Goal: Information Seeking & Learning: Learn about a topic

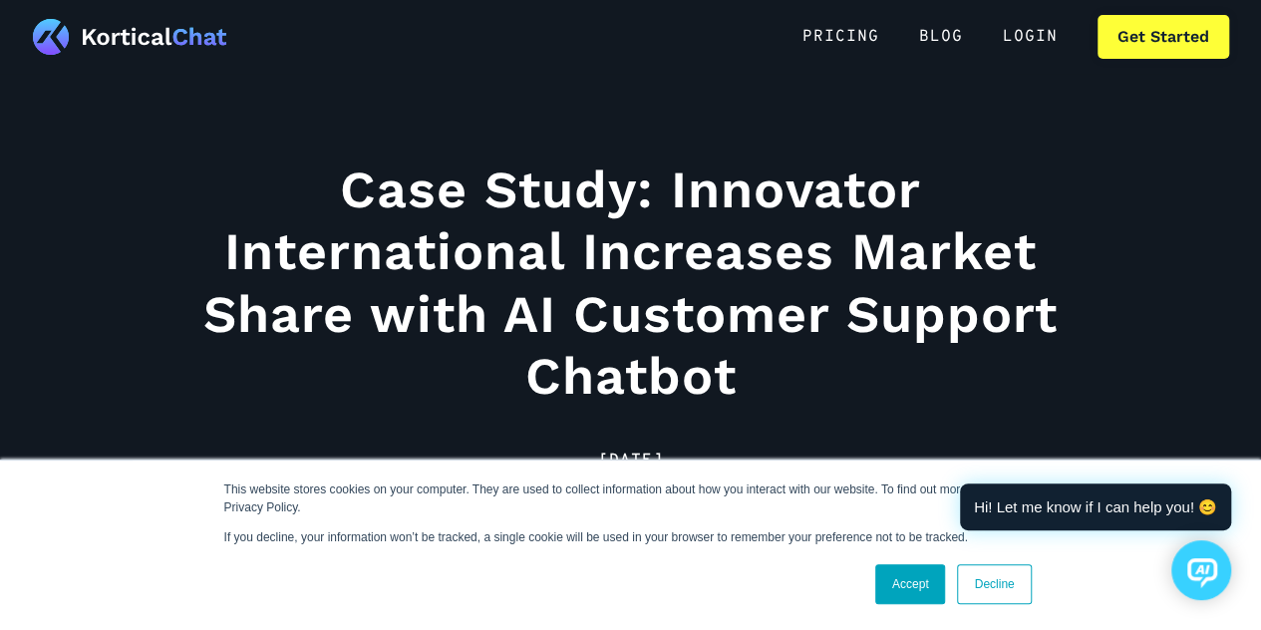
scroll to position [162, 0]
click at [1012, 575] on link "Decline" at bounding box center [994, 584] width 74 height 40
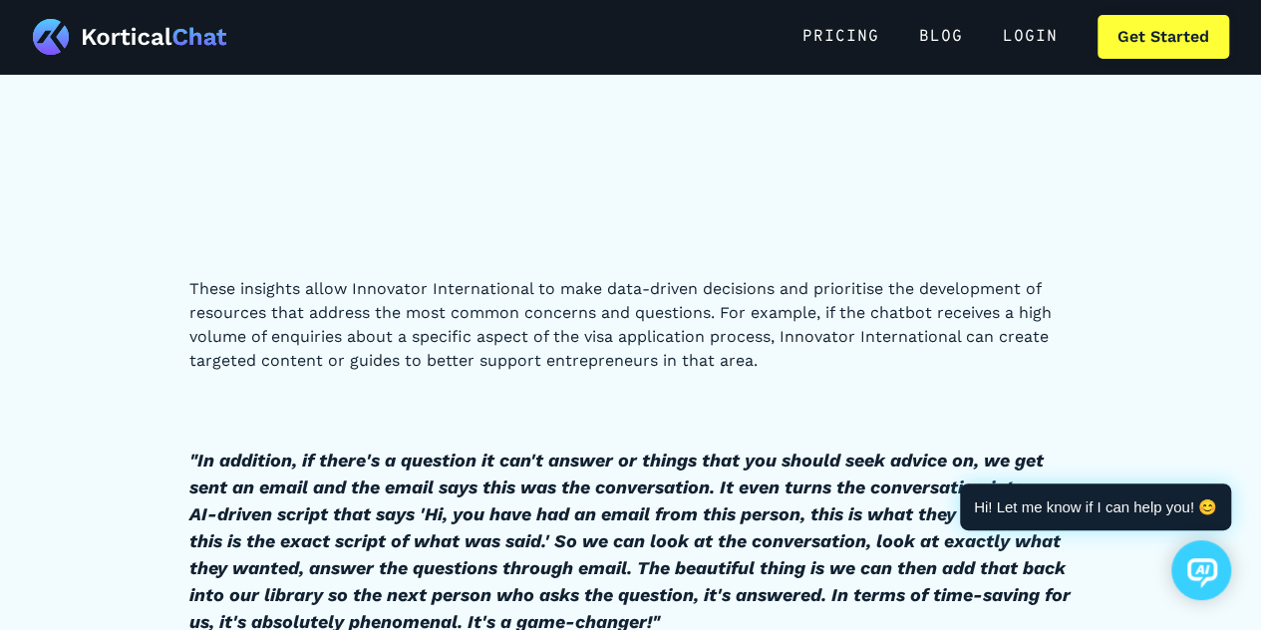
scroll to position [4998, 0]
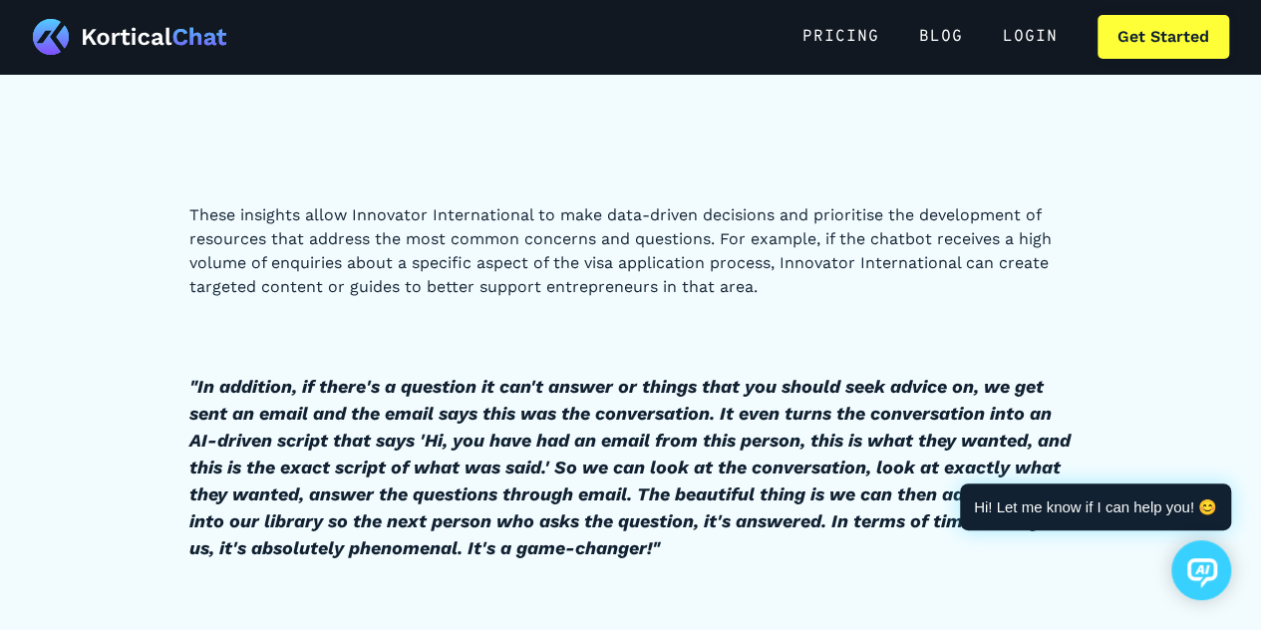
click at [213, 413] on em ""In addition, if there's a question it can't answer or things that you should s…" at bounding box center [629, 467] width 881 height 182
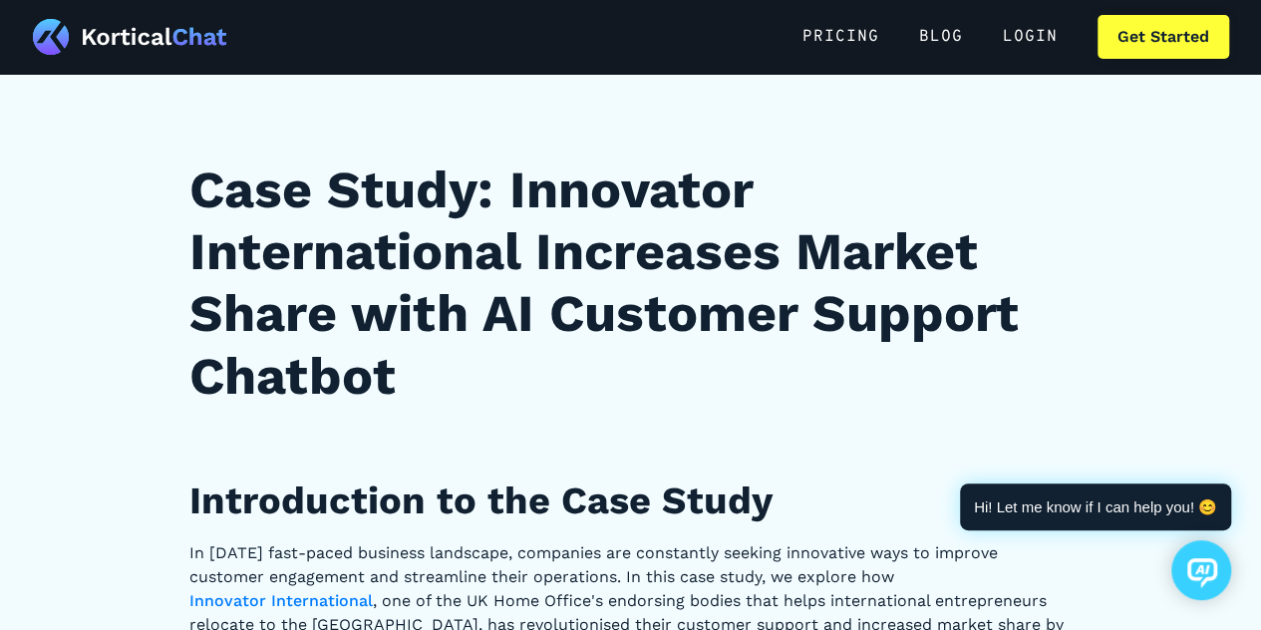
scroll to position [0, 0]
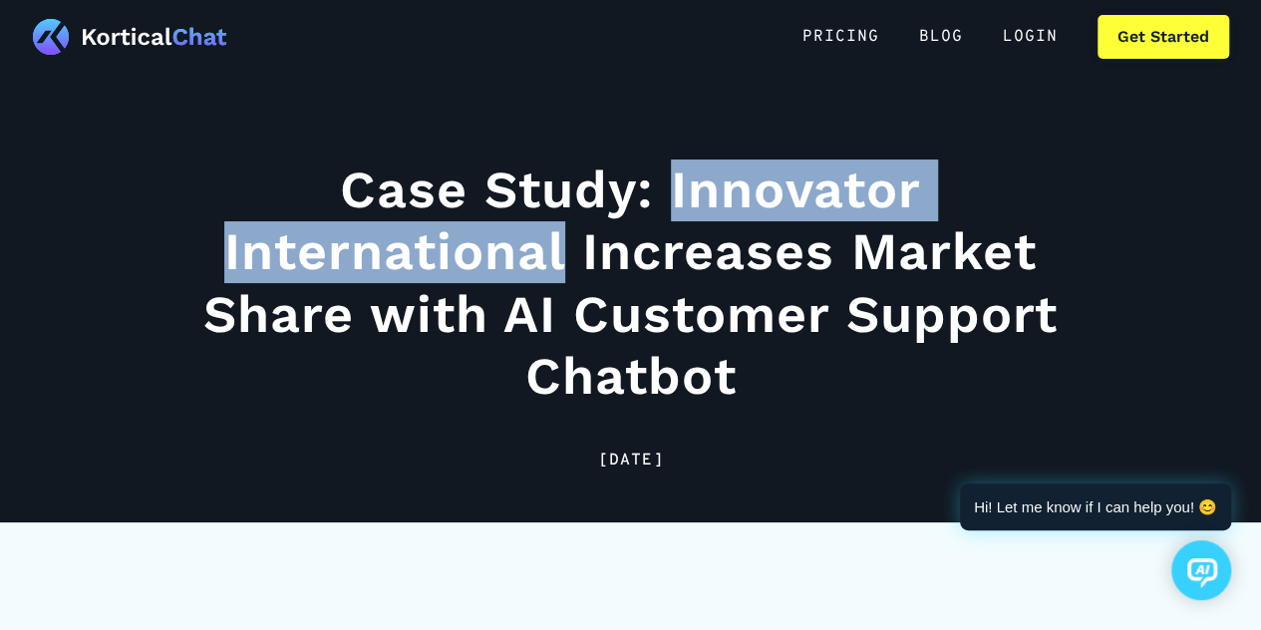
drag, startPoint x: 676, startPoint y: 179, endPoint x: 570, endPoint y: 267, distance: 137.3
click at [570, 267] on h1 "Case Study: Innovator International Increases Market Share with AI Customer Sup…" at bounding box center [630, 283] width 883 height 249
copy h1 "Innovator International"
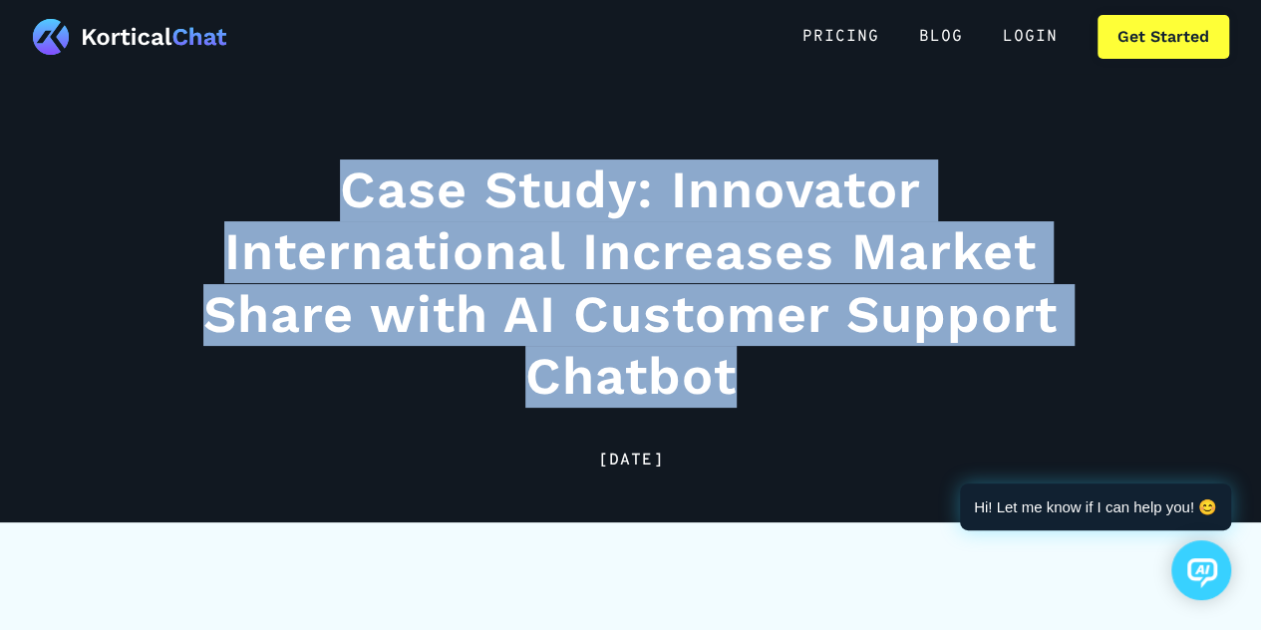
drag, startPoint x: 322, startPoint y: 188, endPoint x: 783, endPoint y: 370, distance: 495.7
click at [783, 370] on h1 "Case Study: Innovator International Increases Market Share with AI Customer Sup…" at bounding box center [630, 283] width 883 height 249
copy h1 "Case Study: Innovator International Increases Market Share with AI Customer Sup…"
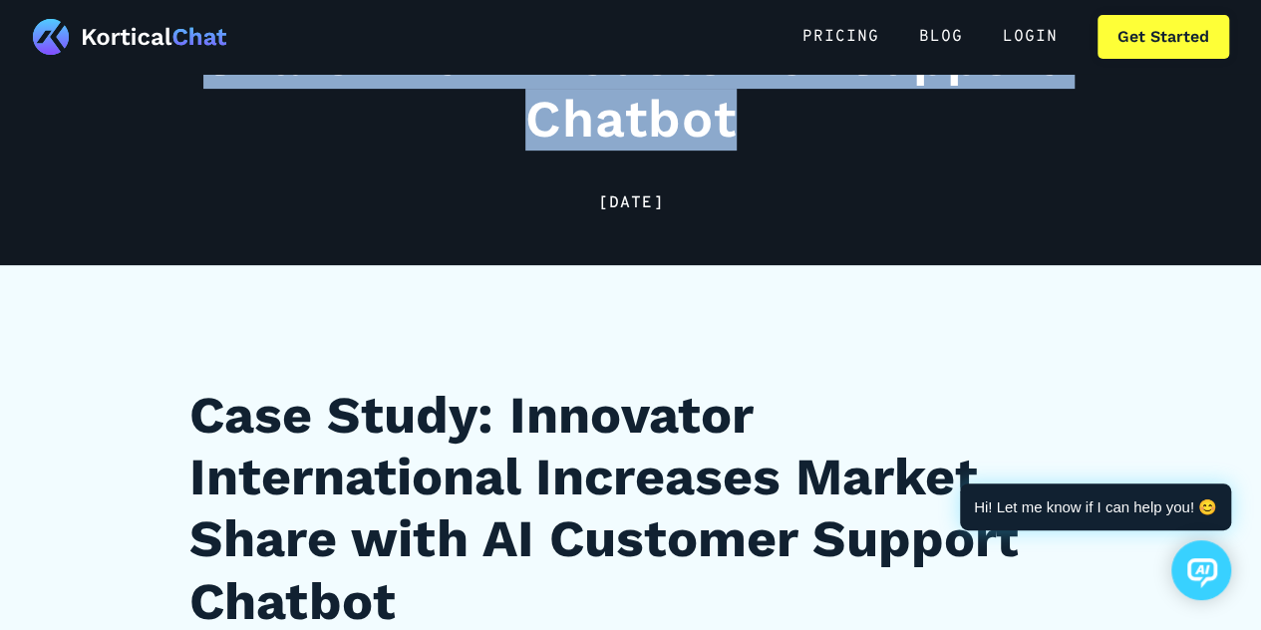
scroll to position [252, 0]
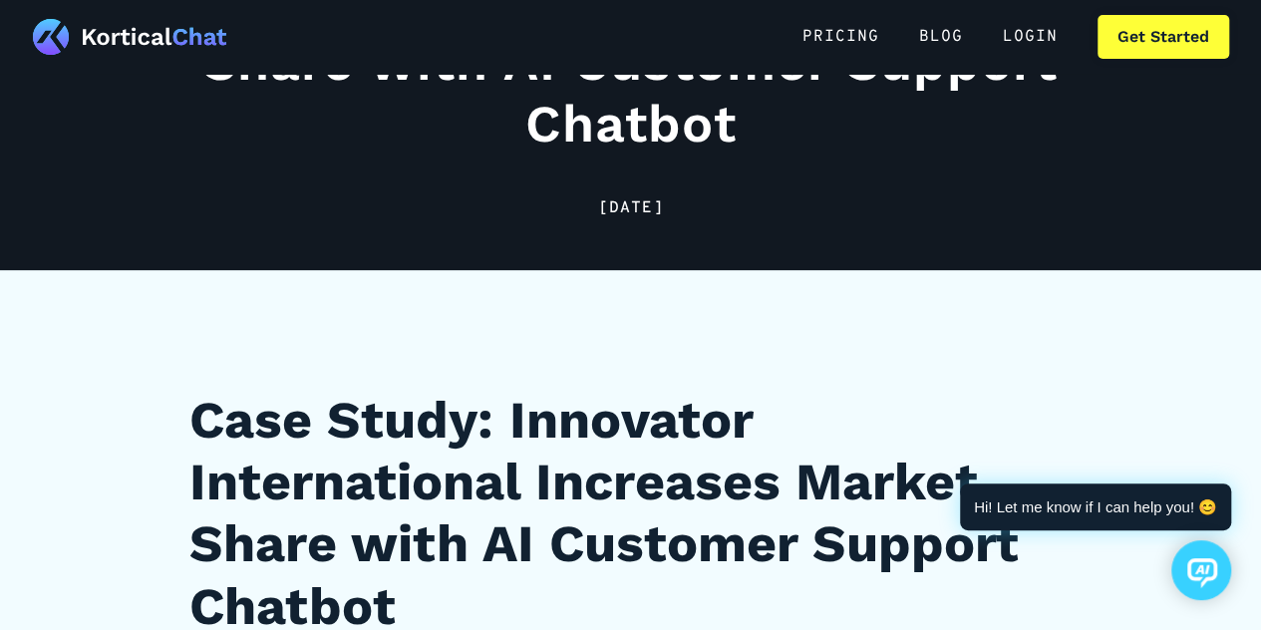
click at [660, 212] on div "[DATE]" at bounding box center [630, 208] width 883 height 24
copy body "[DATE]"
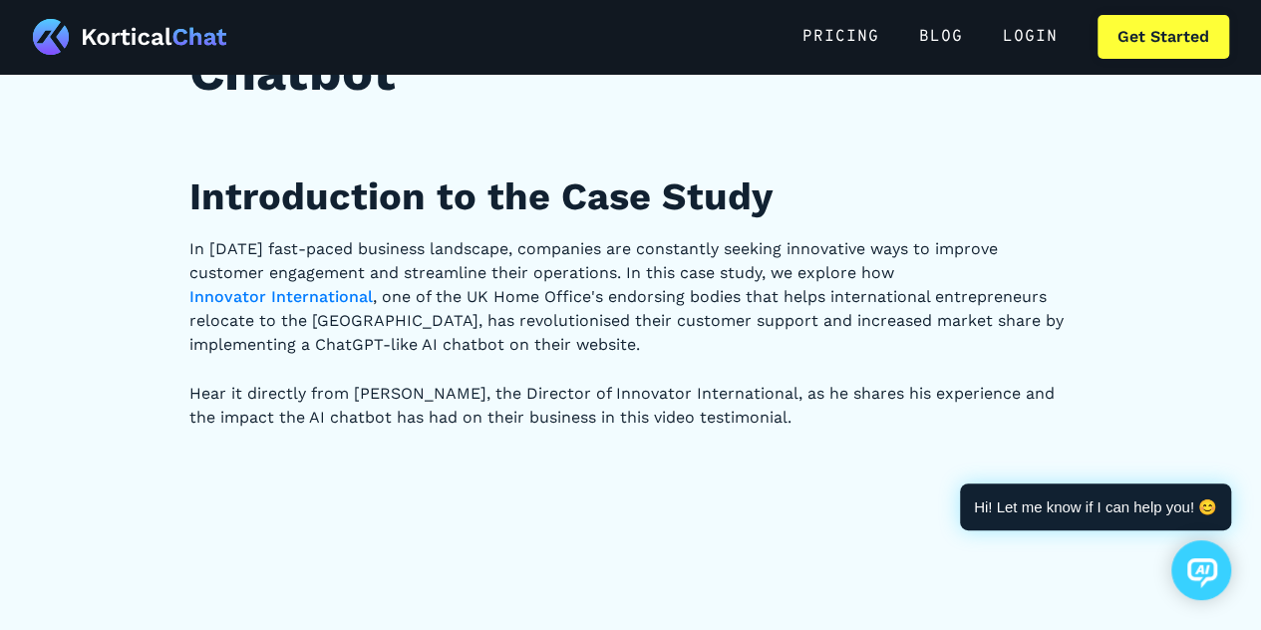
scroll to position [792, 0]
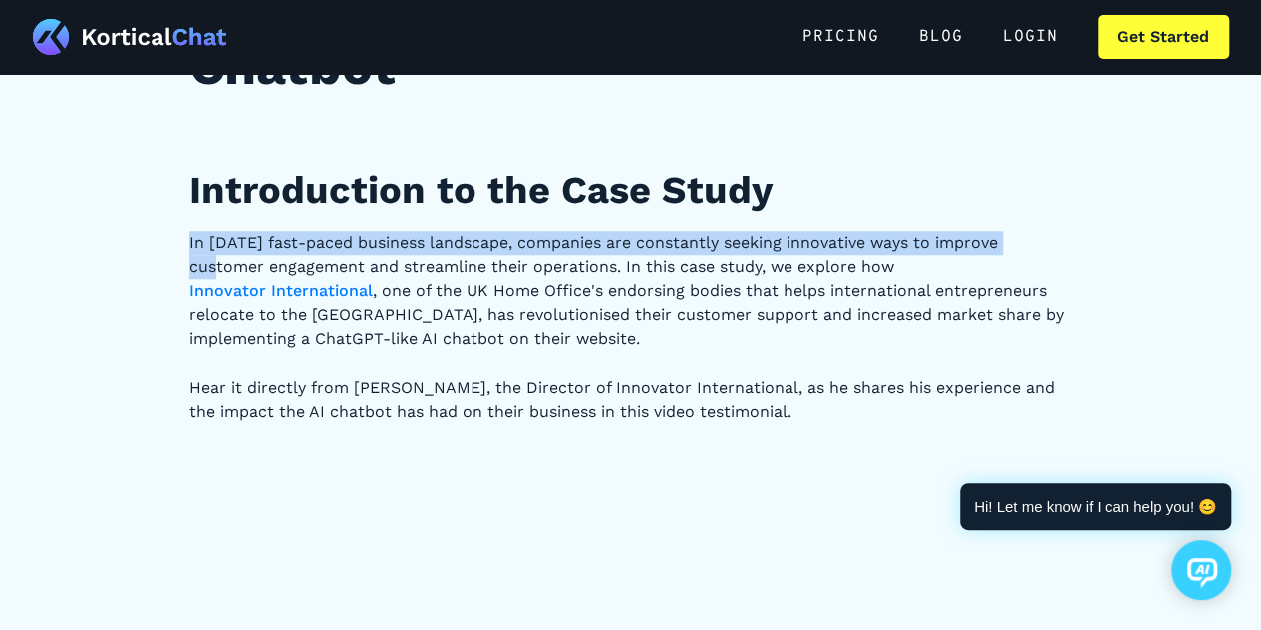
drag, startPoint x: 159, startPoint y: 232, endPoint x: 211, endPoint y: 256, distance: 57.1
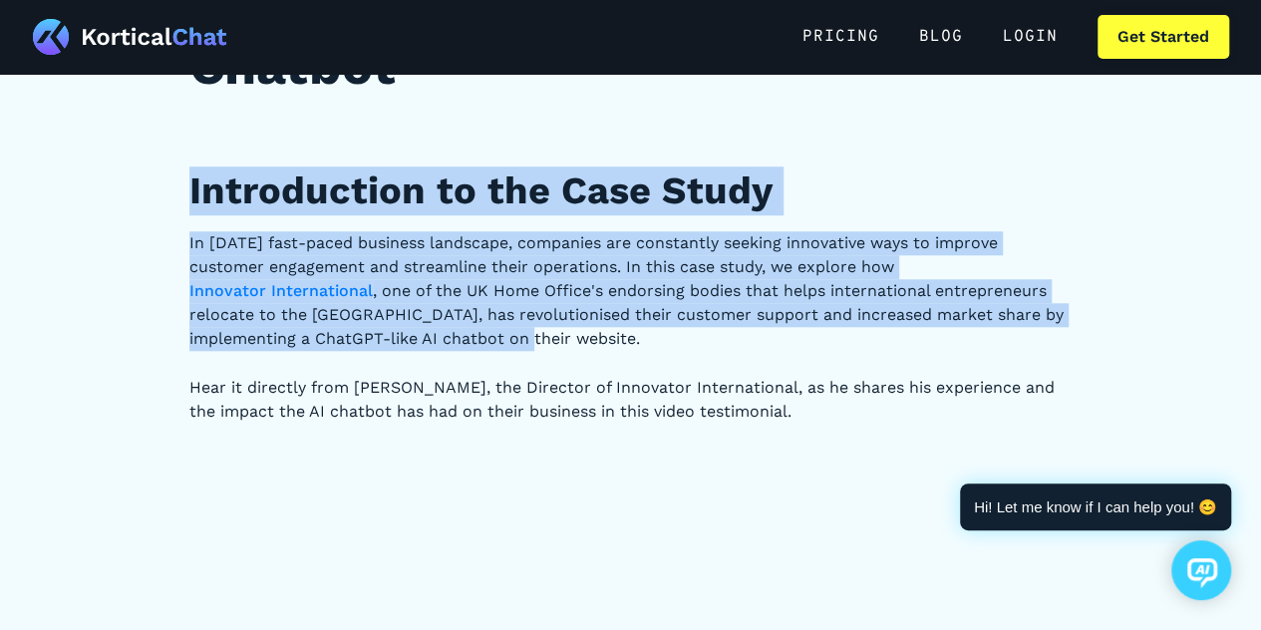
drag, startPoint x: 183, startPoint y: 184, endPoint x: 539, endPoint y: 345, distance: 390.2
copy div "Introduction to the Case Study In [DATE] fast-paced business landscape, compani…"
click at [480, 211] on h2 "Introduction to the Case Study" at bounding box center [630, 190] width 883 height 49
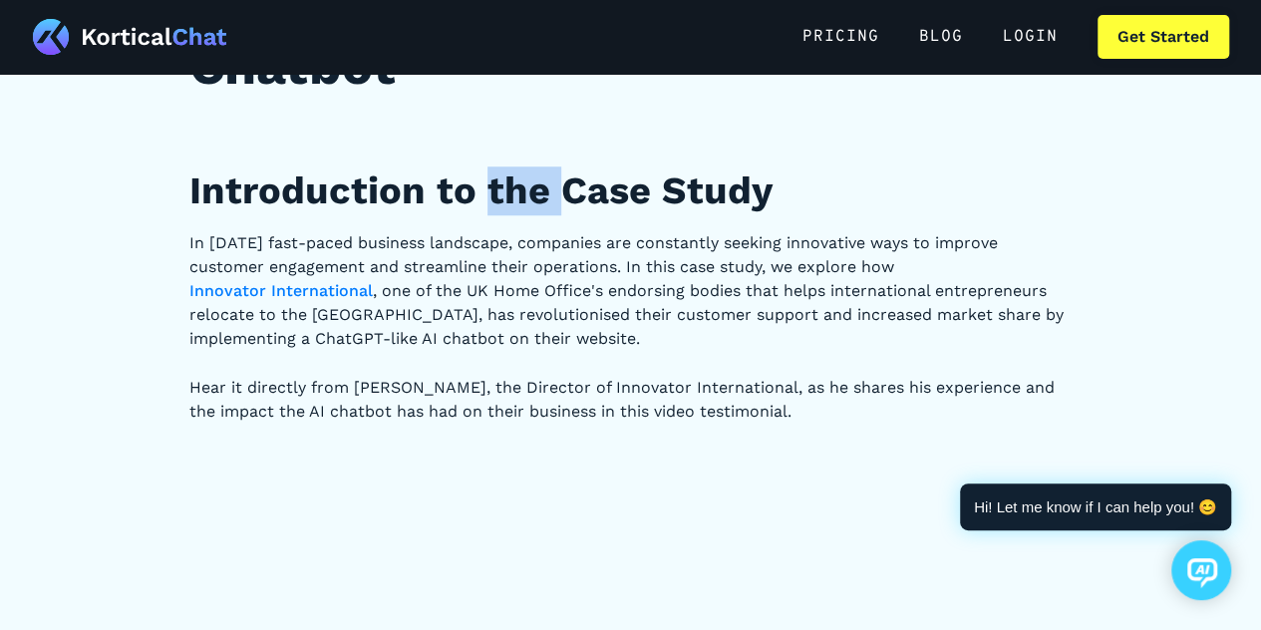
click at [480, 211] on h2 "Introduction to the Case Study" at bounding box center [630, 190] width 883 height 49
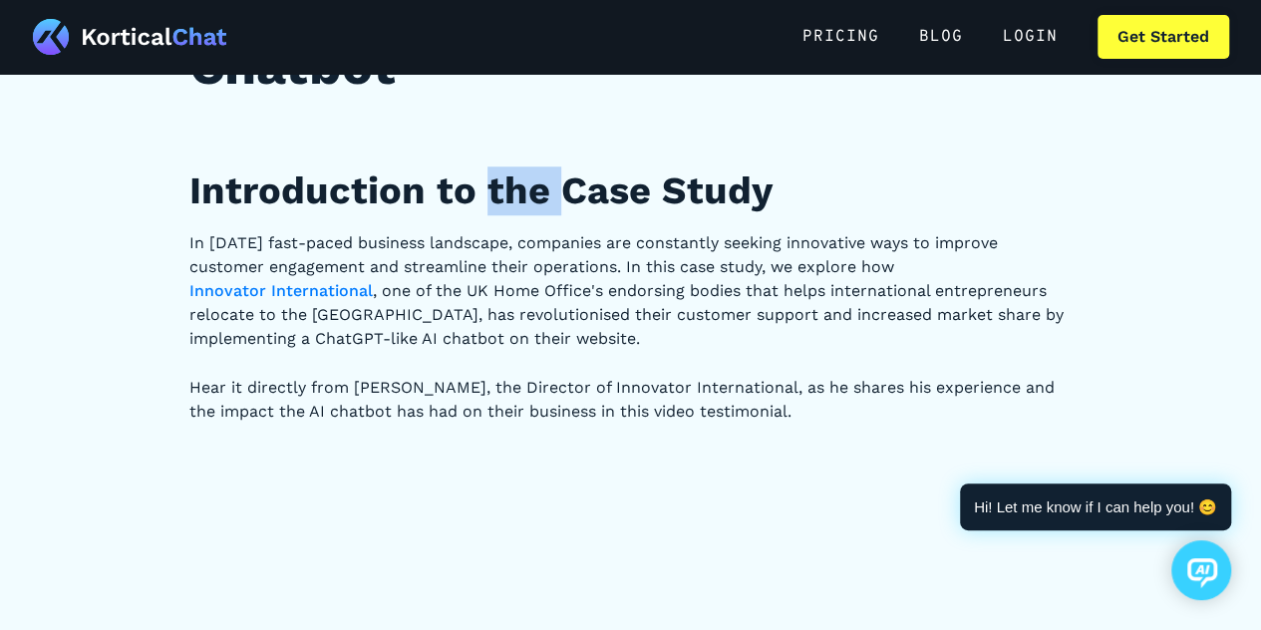
click at [480, 211] on h2 "Introduction to the Case Study" at bounding box center [630, 190] width 883 height 49
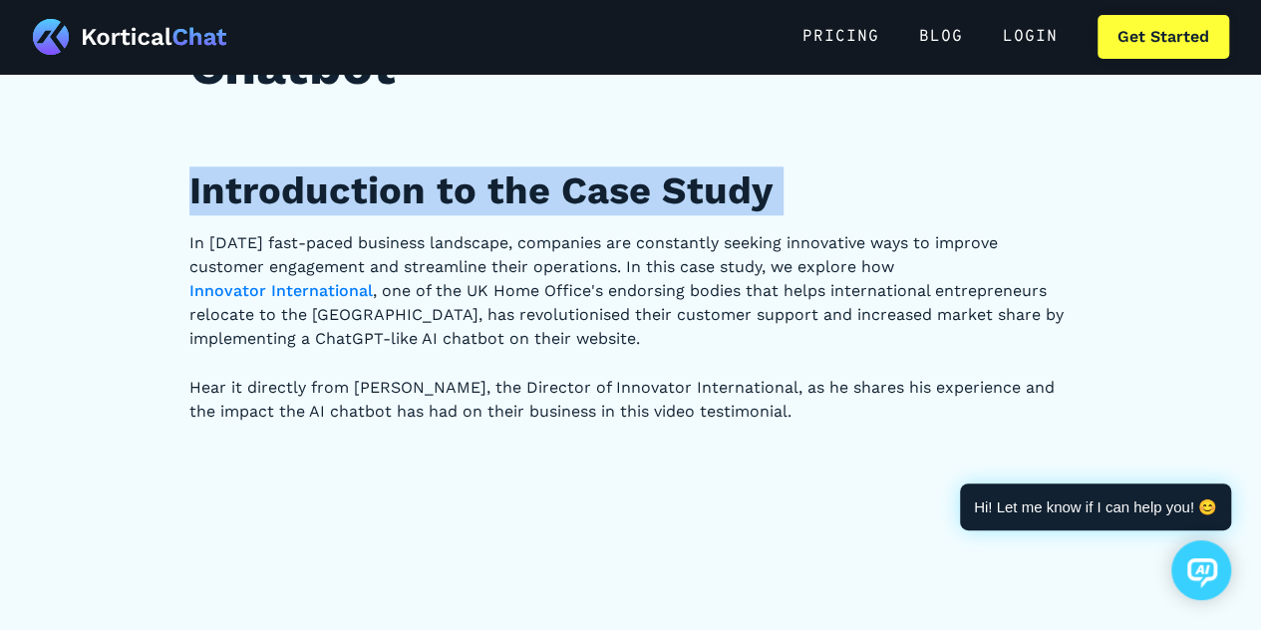
click at [480, 211] on h2 "Introduction to the Case Study" at bounding box center [630, 190] width 883 height 49
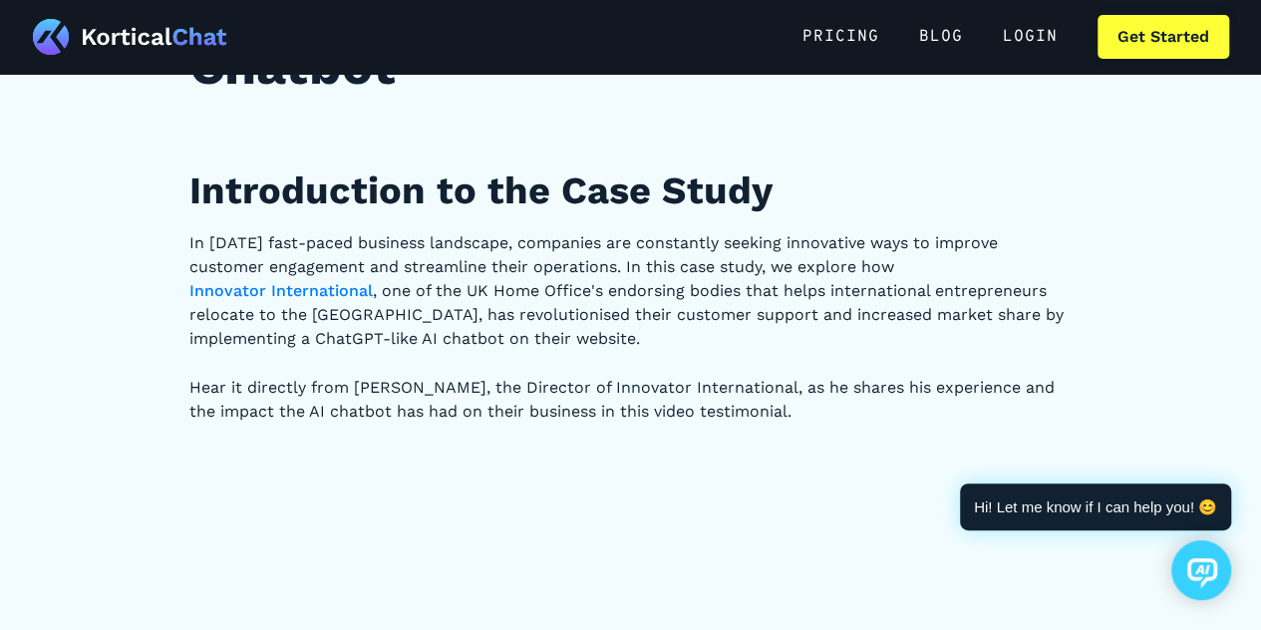
click at [417, 284] on p "In [DATE] fast-paced business landscape, companies are constantly seeking innov…" at bounding box center [630, 291] width 883 height 120
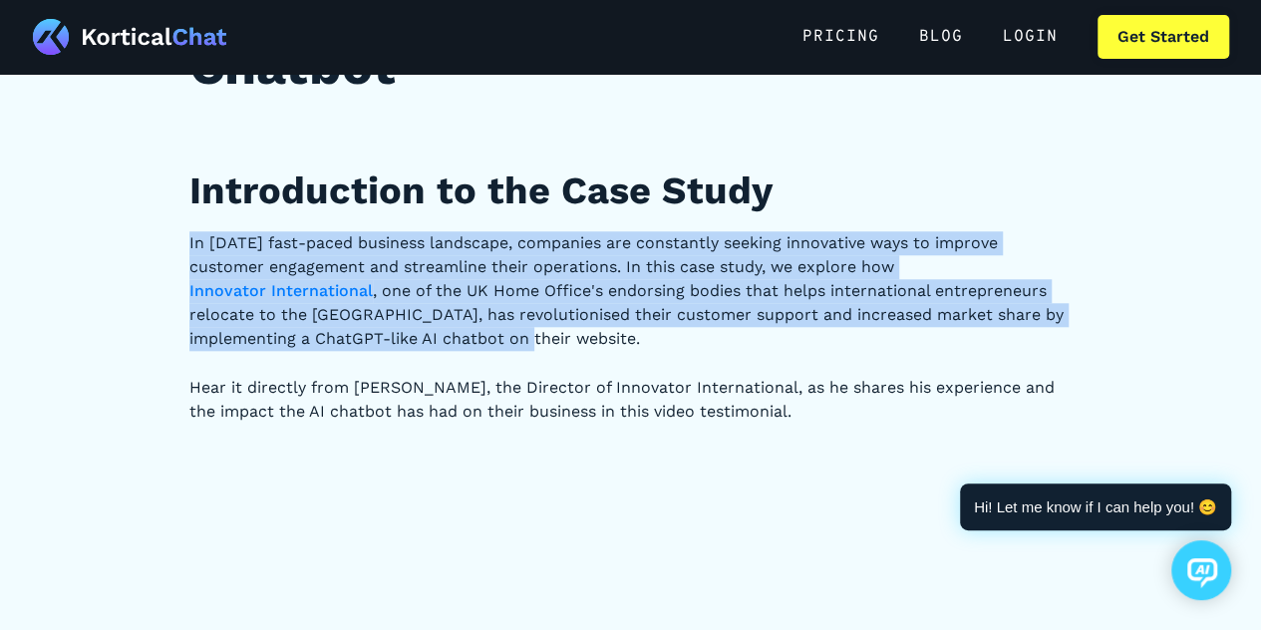
drag, startPoint x: 173, startPoint y: 232, endPoint x: 554, endPoint y: 341, distance: 395.8
copy p "In [DATE] fast-paced business landscape, companies are constantly seeking innov…"
